Goal: Information Seeking & Learning: Learn about a topic

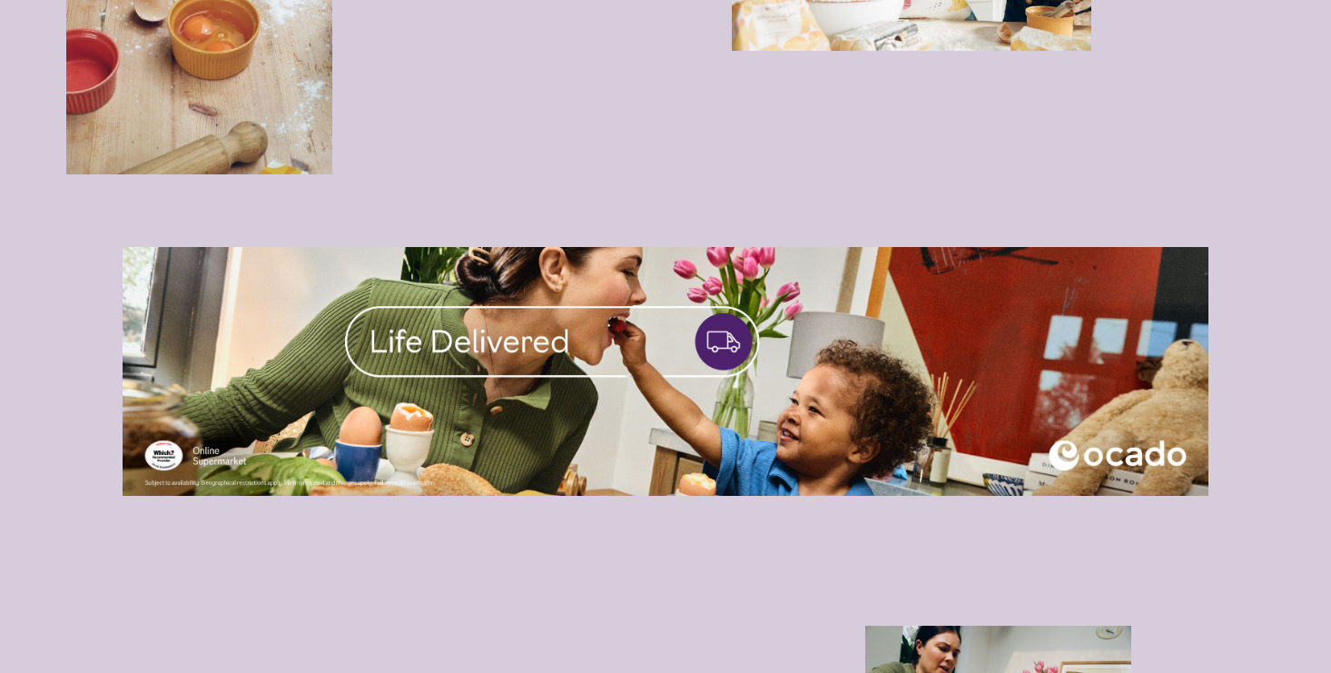
scroll to position [3897, 0]
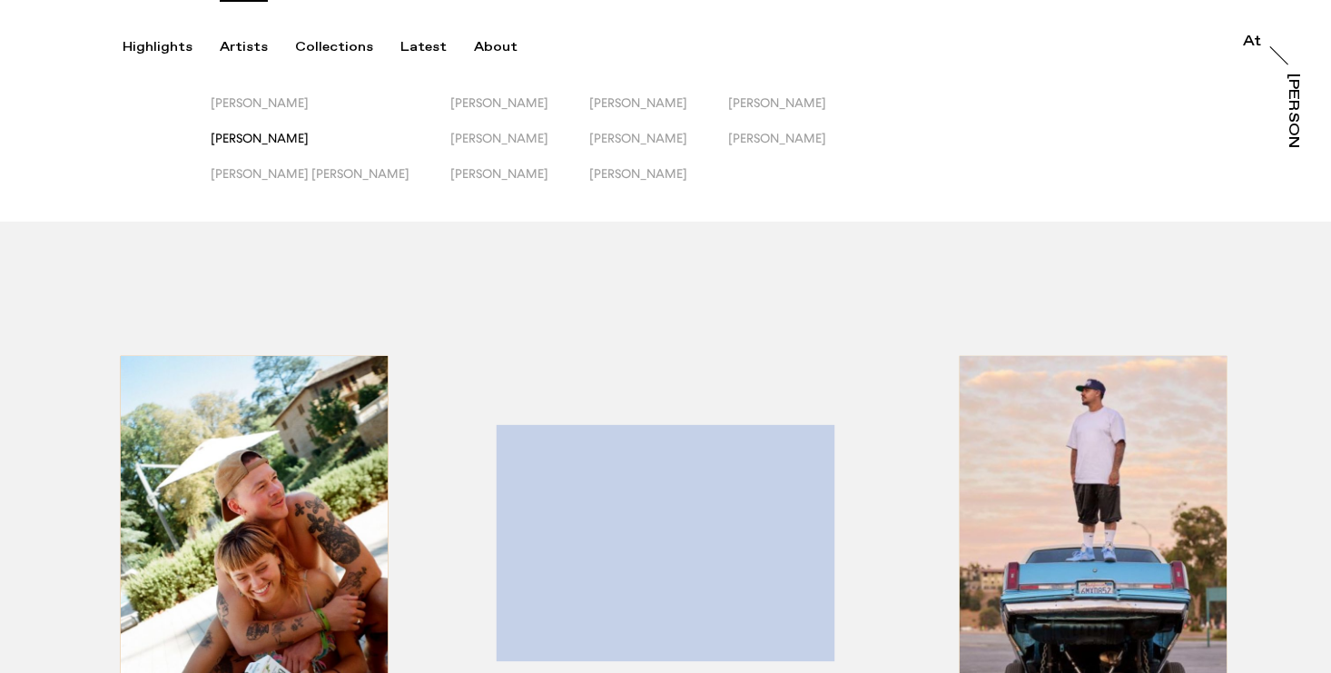
click at [265, 142] on span "Jack Kenyon" at bounding box center [260, 138] width 98 height 15
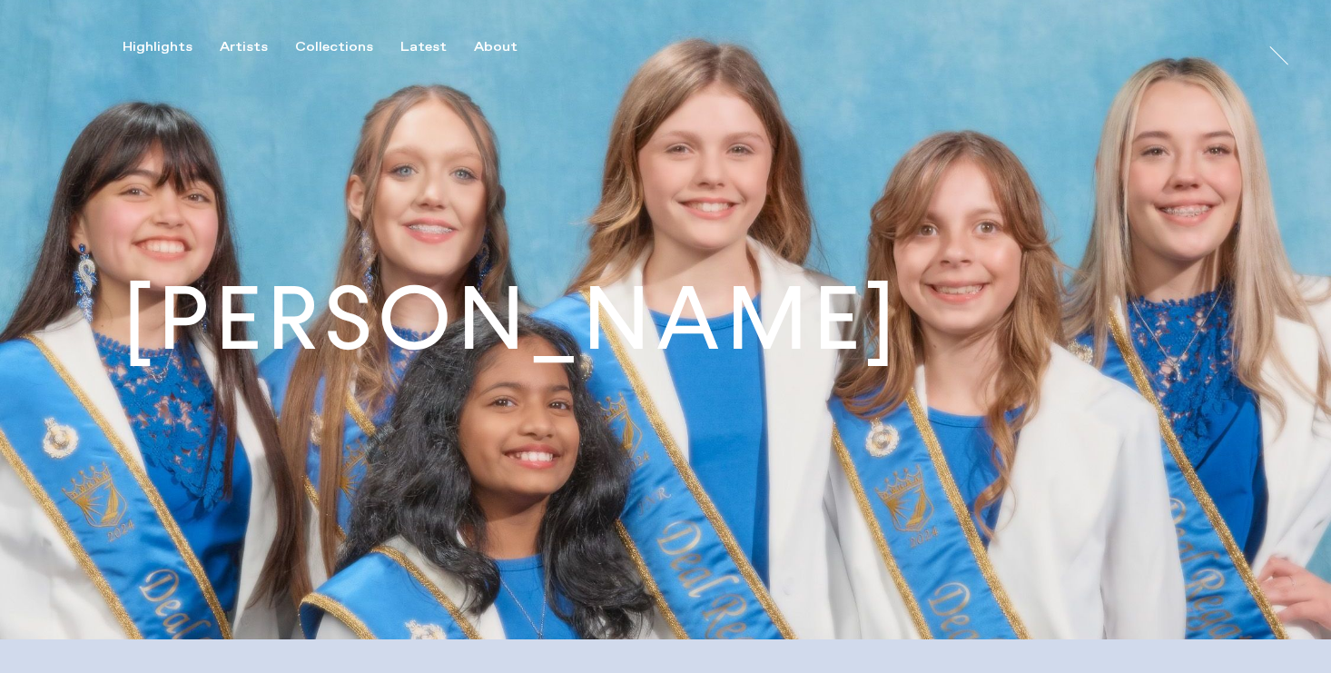
click at [396, 103] on img at bounding box center [665, 319] width 1331 height 639
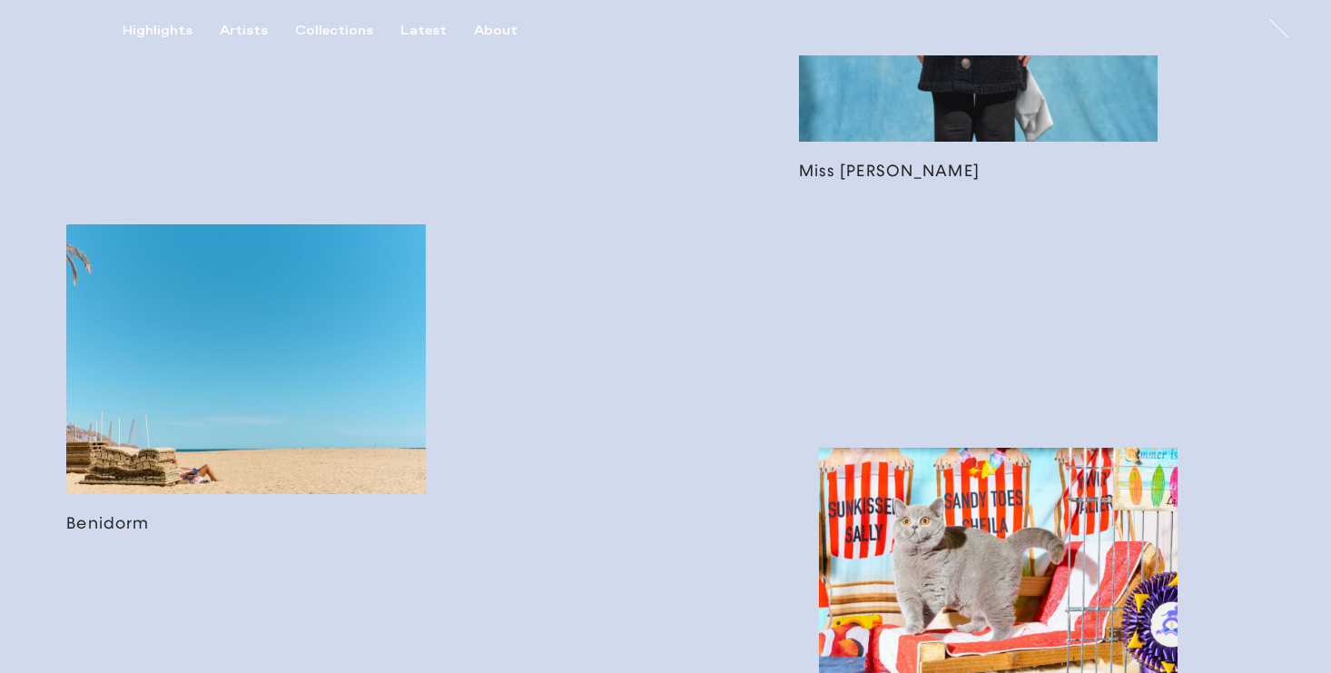
scroll to position [1149, 0]
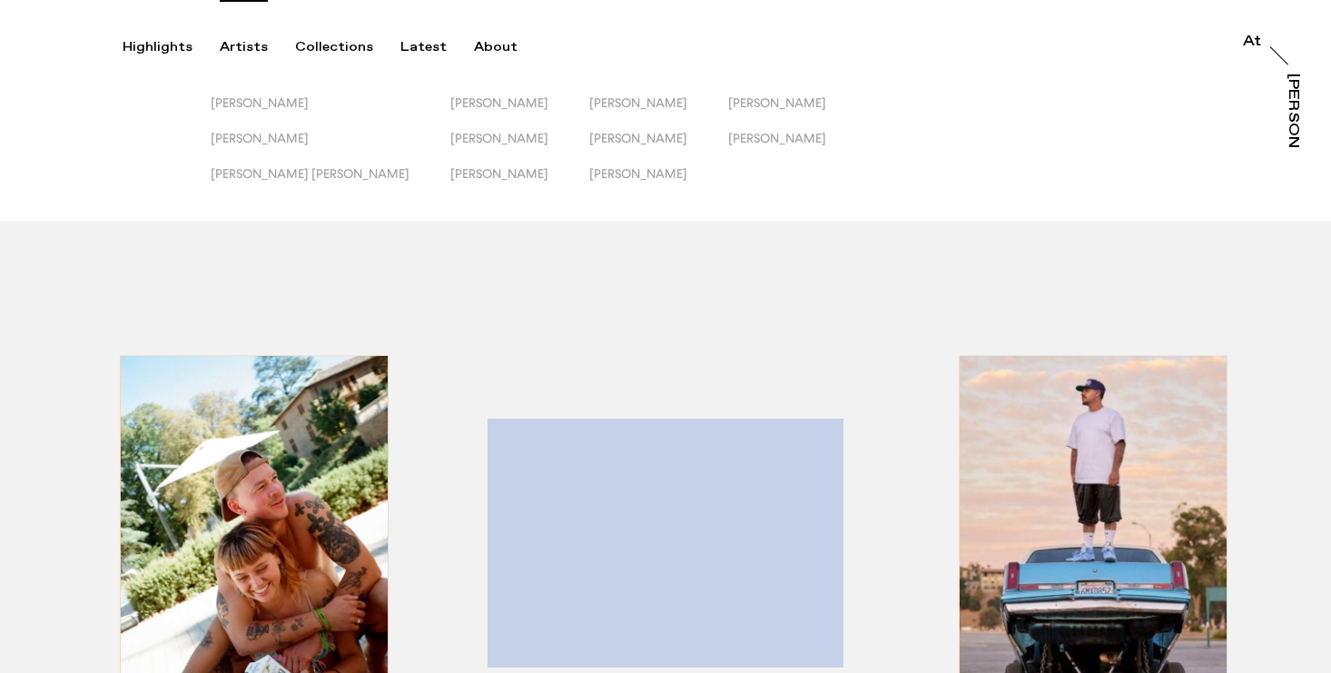
scroll to position [15, 0]
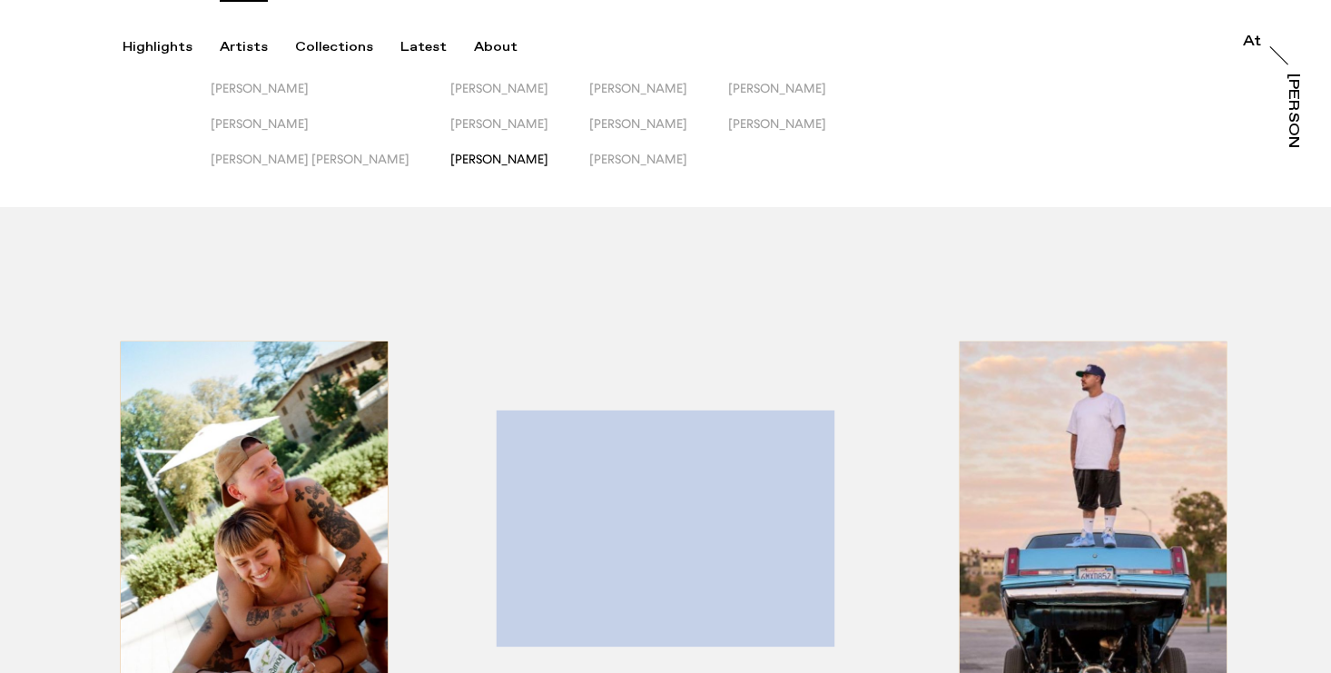
click at [450, 156] on span "Matt Russell" at bounding box center [499, 159] width 98 height 15
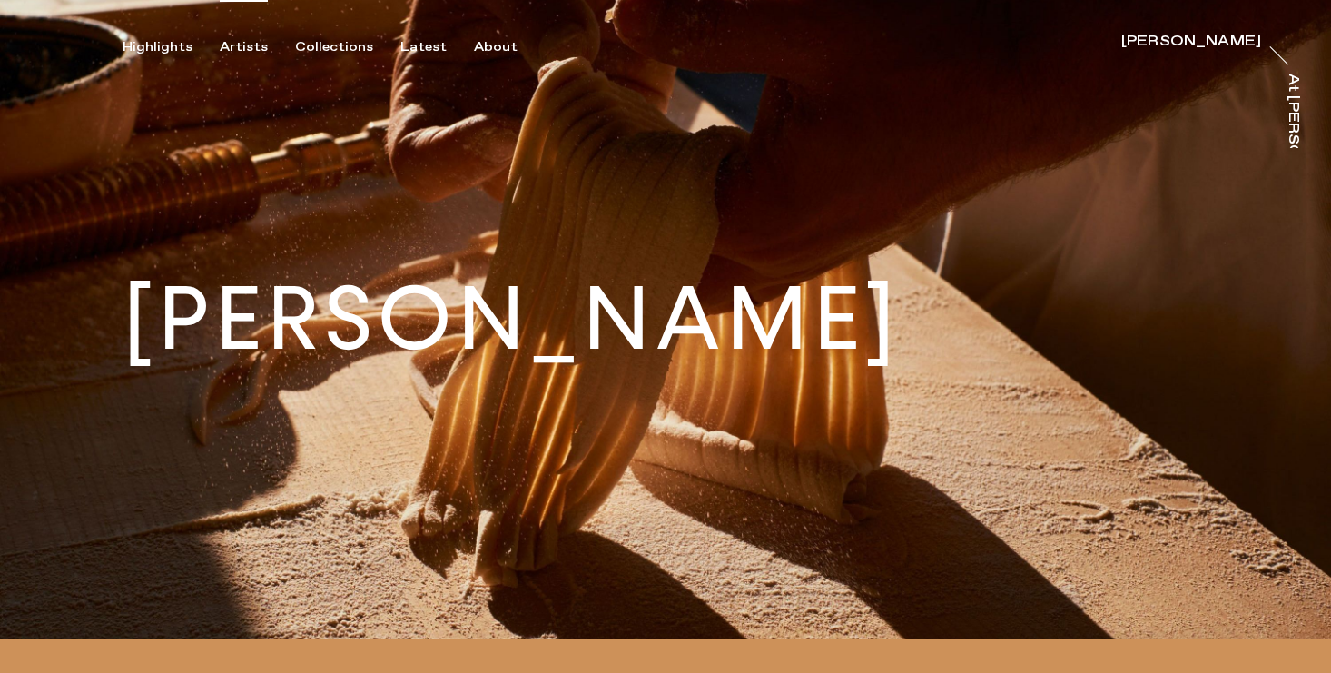
click at [236, 50] on div "Artists" at bounding box center [244, 47] width 48 height 16
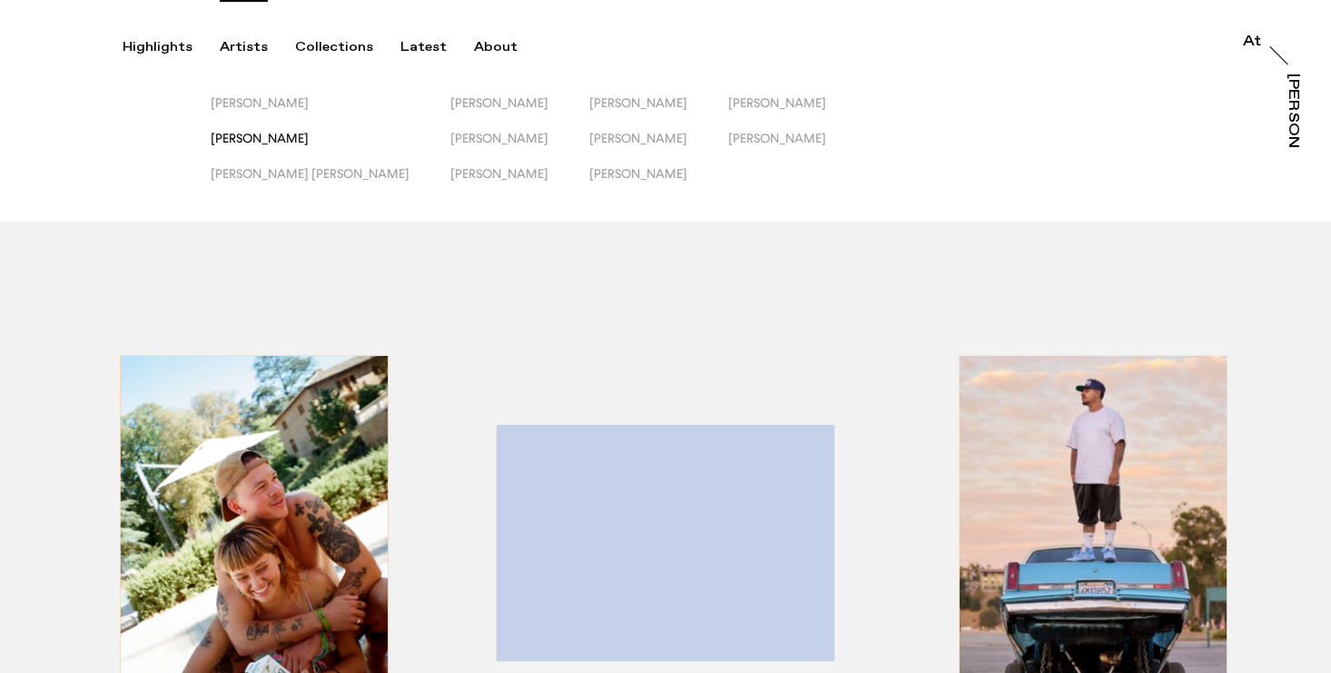
click at [246, 137] on span "Jack Kenyon" at bounding box center [260, 138] width 98 height 15
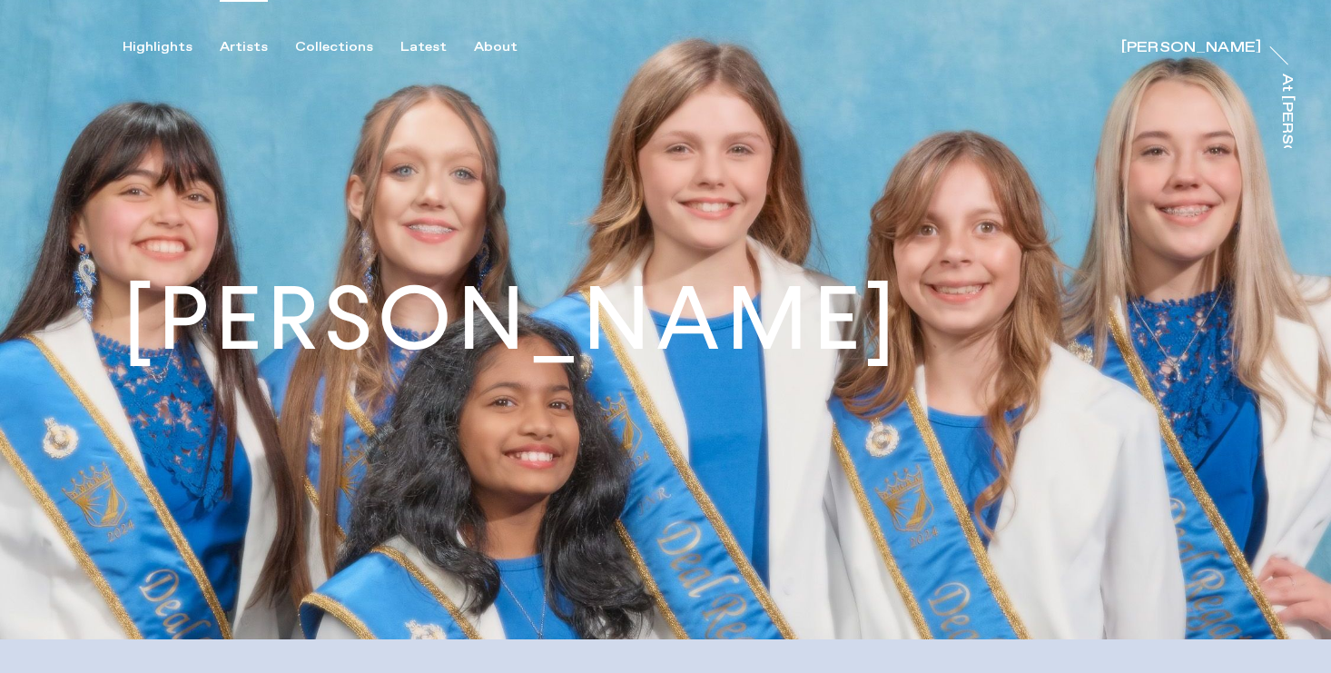
click at [247, 45] on div "Artists" at bounding box center [244, 47] width 48 height 16
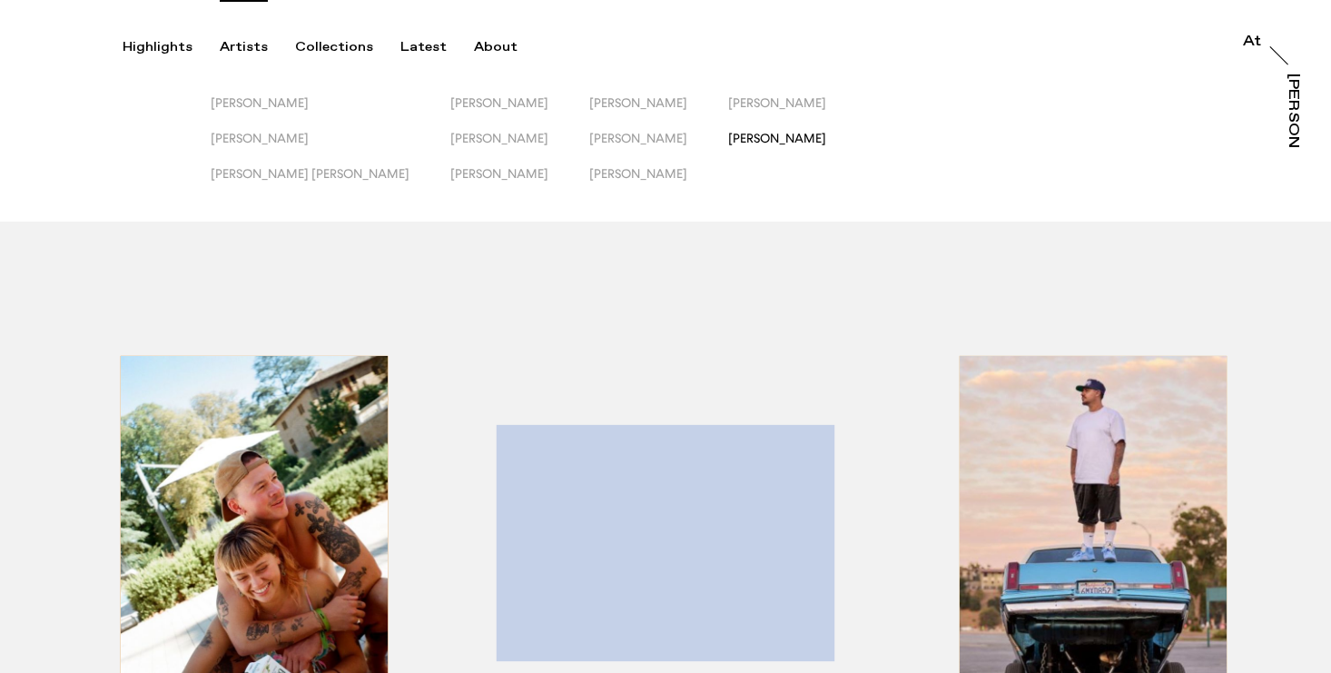
click at [728, 133] on span "Will Douglas" at bounding box center [777, 138] width 98 height 15
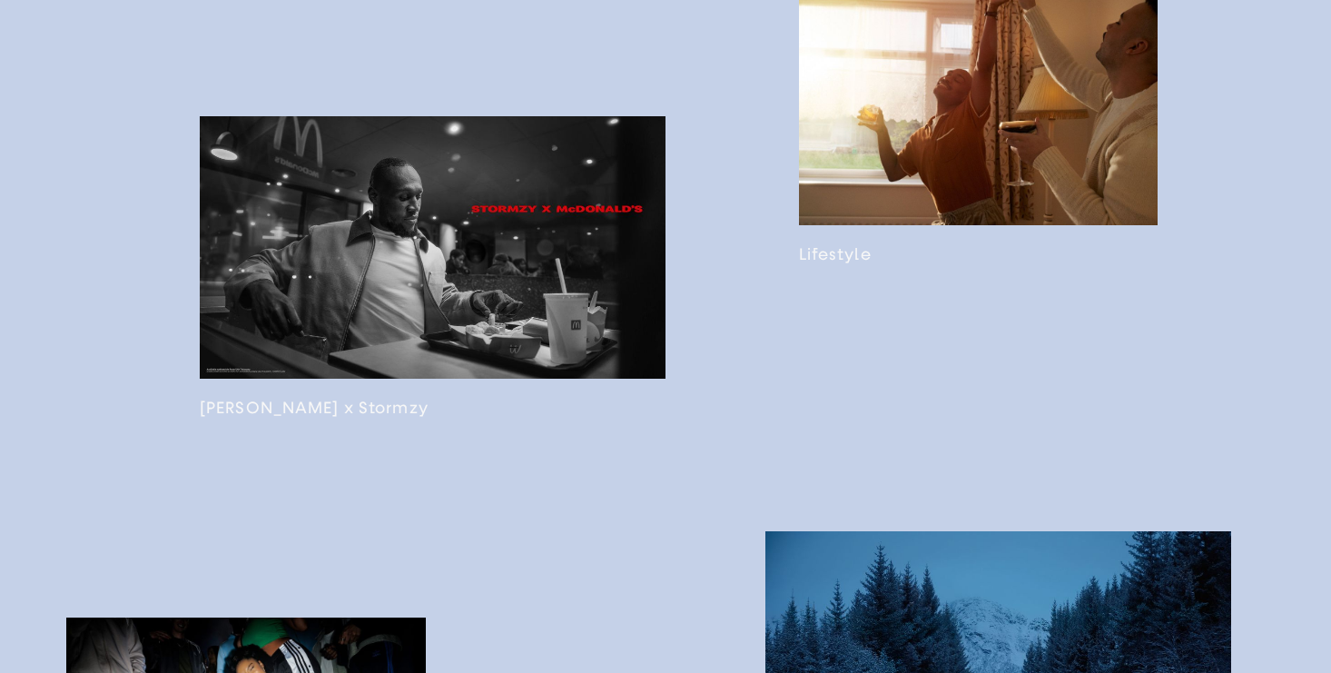
scroll to position [1559, 0]
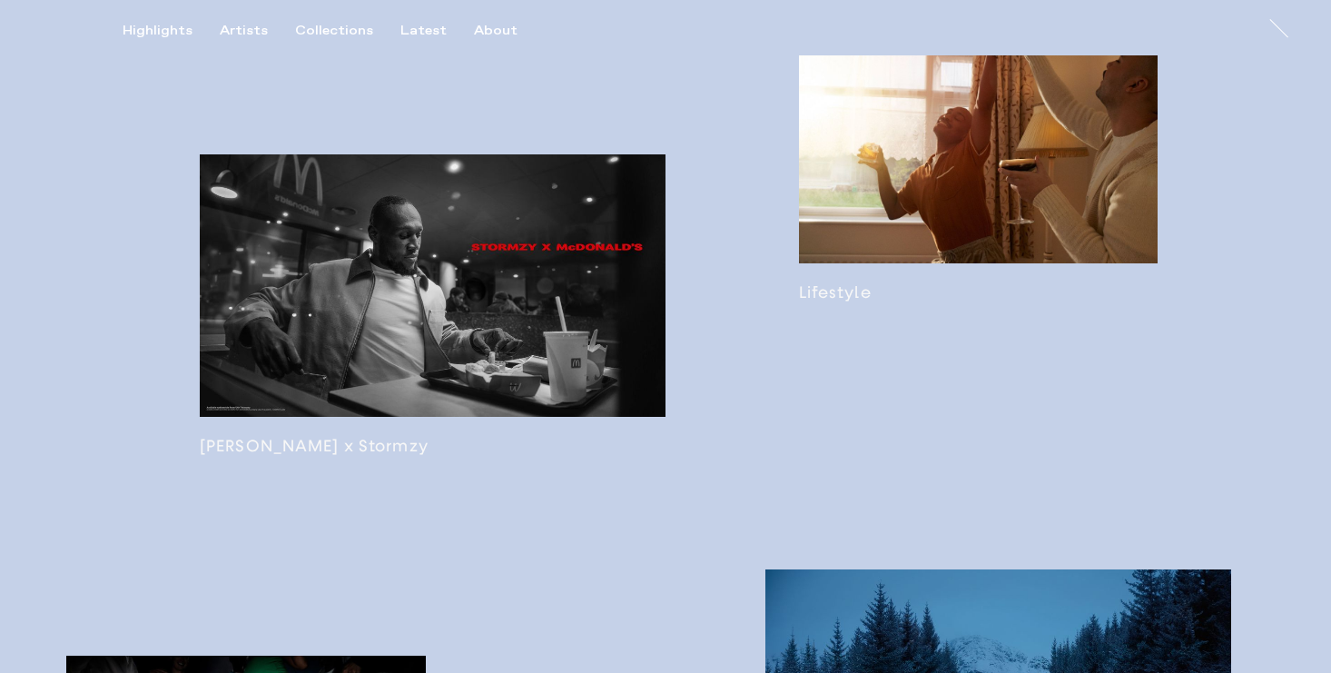
click at [997, 279] on link at bounding box center [978, 163] width 359 height 279
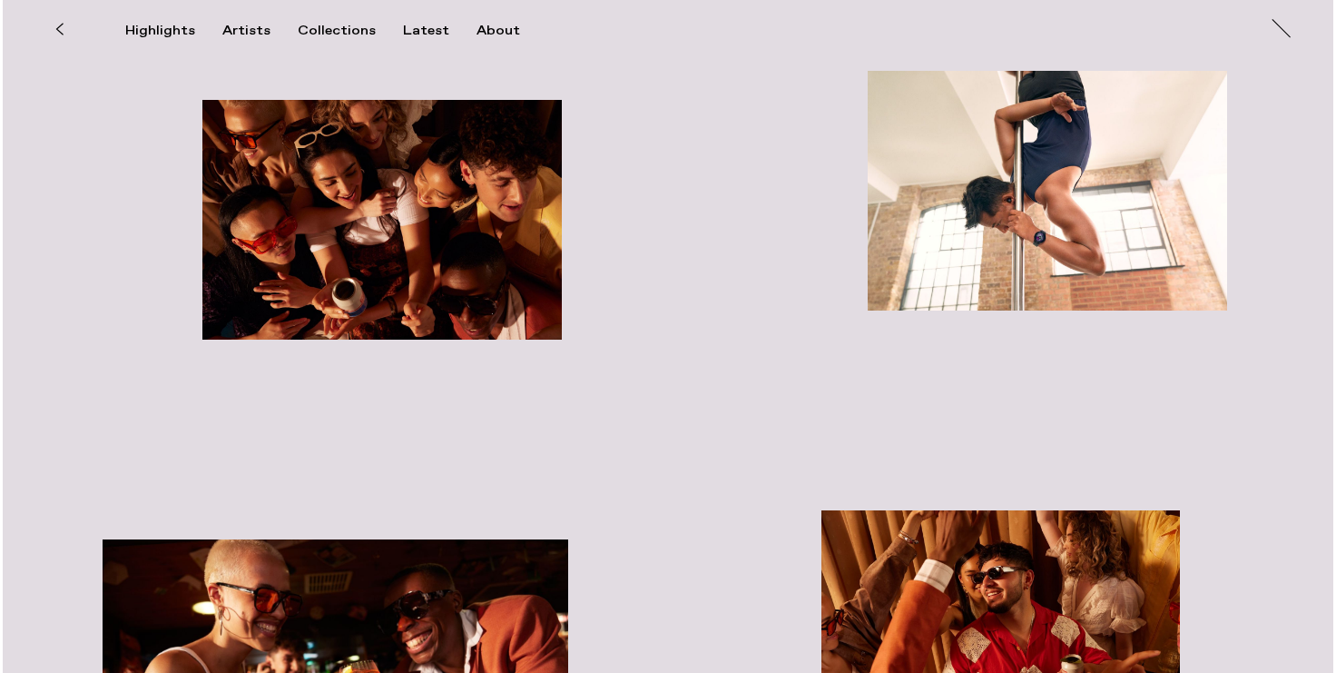
scroll to position [9286, 0]
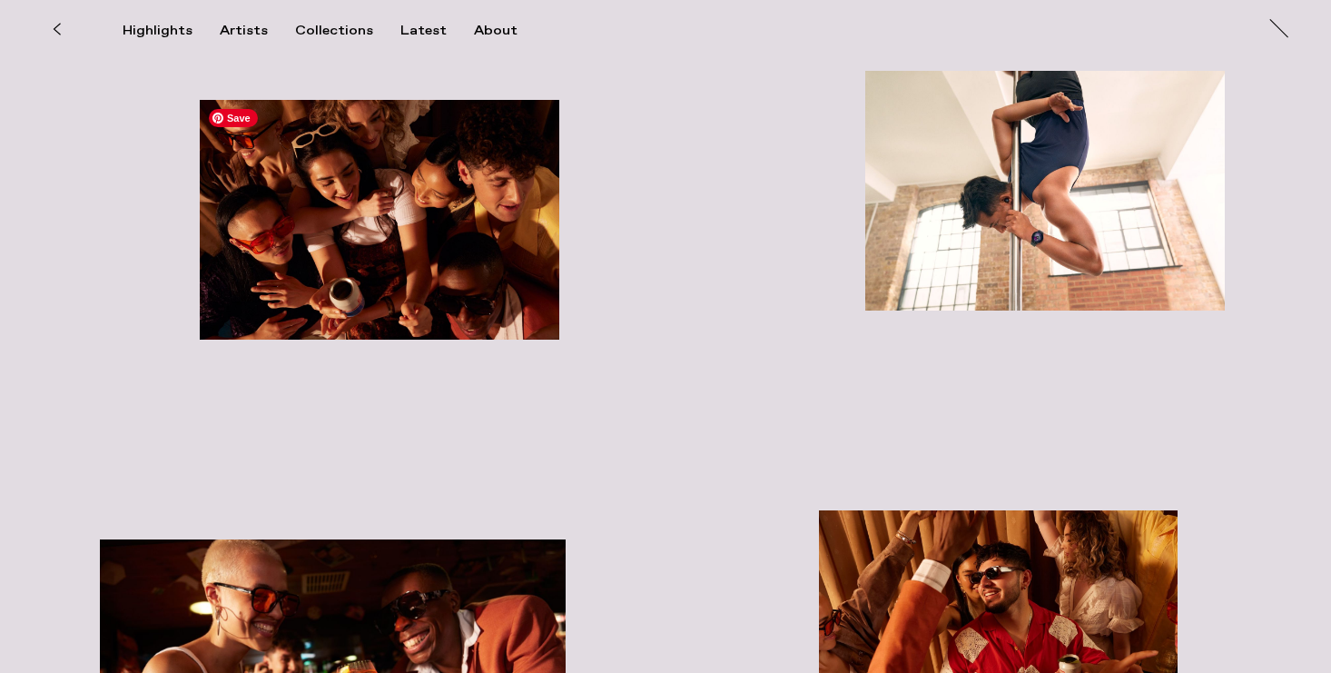
click at [340, 220] on img "button" at bounding box center [379, 220] width 359 height 240
